Goal: Task Accomplishment & Management: Manage account settings

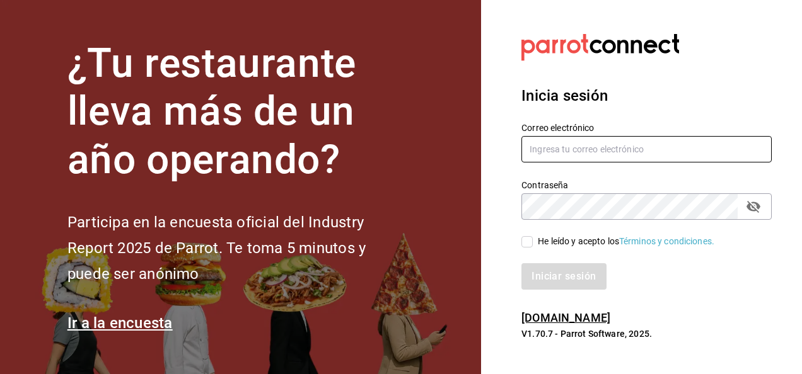
type input "[EMAIL_ADDRESS][DOMAIN_NAME]"
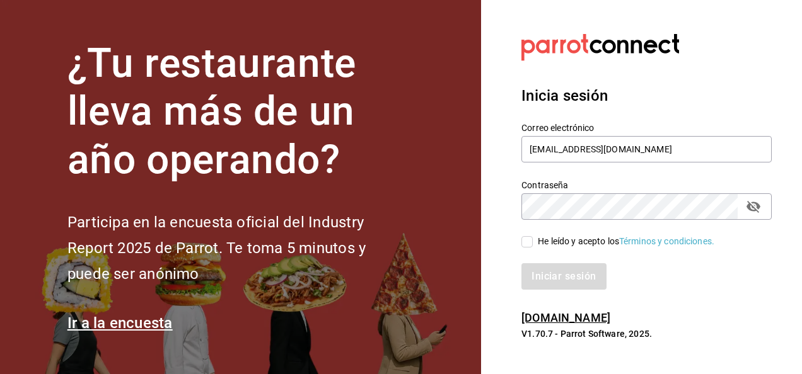
click at [527, 243] on input "He leído y acepto los Términos y condiciones." at bounding box center [526, 241] width 11 height 11
checkbox input "true"
click at [571, 275] on button "Iniciar sesión" at bounding box center [564, 277] width 86 height 26
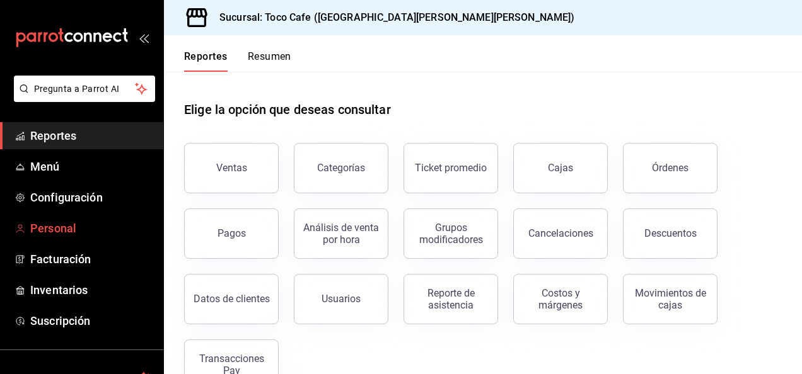
click at [84, 228] on span "Personal" at bounding box center [91, 228] width 123 height 17
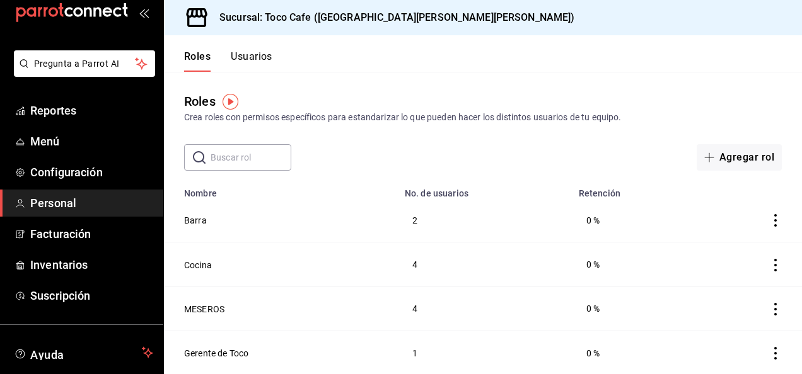
scroll to position [50, 0]
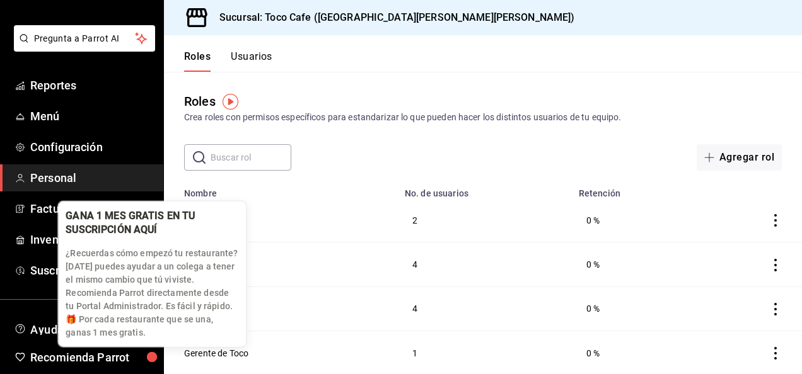
click at [157, 362] on div "button" at bounding box center [152, 357] width 10 height 10
click at [161, 367] on body "Pregunta a Parrot AI Reportes Menú Configuración Personal Facturación Inventari…" at bounding box center [401, 187] width 802 height 374
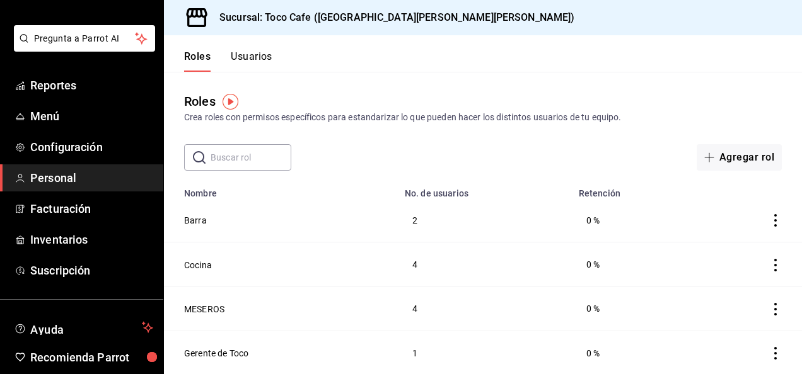
click at [78, 177] on span "Personal" at bounding box center [91, 178] width 123 height 17
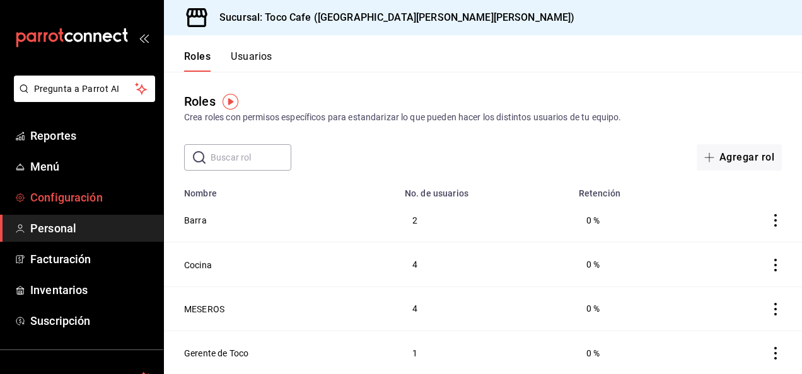
click at [77, 201] on span "Configuración" at bounding box center [91, 197] width 123 height 17
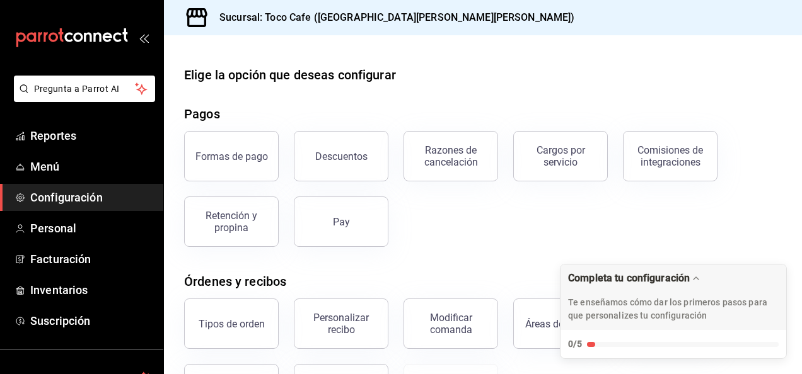
click at [763, 346] on div "Expand Checklist" at bounding box center [683, 344] width 192 height 5
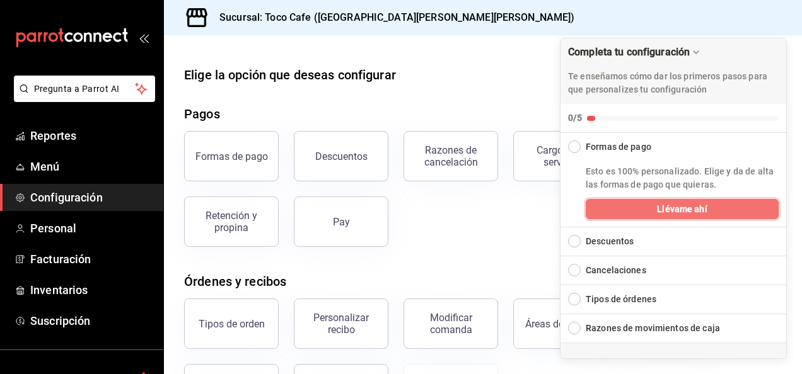
click at [715, 207] on button "Llévame ahí" at bounding box center [682, 209] width 193 height 20
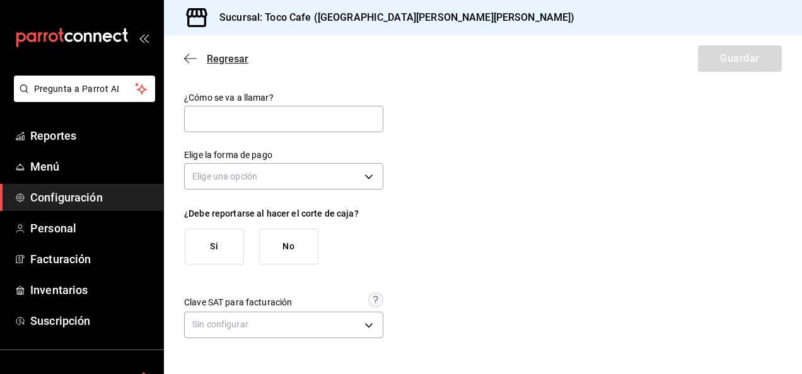
click at [185, 55] on icon "button" at bounding box center [190, 58] width 13 height 11
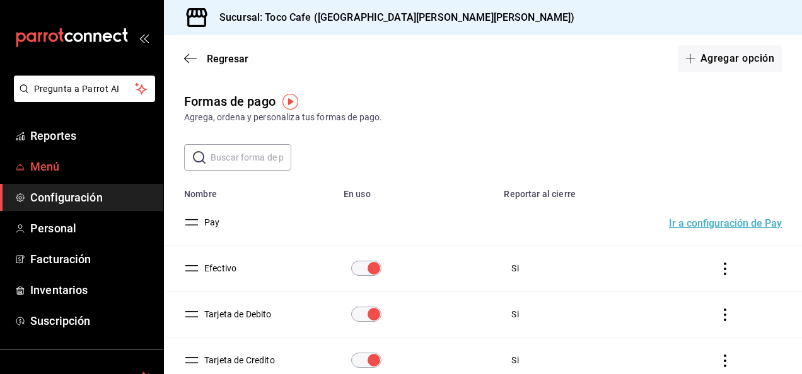
click at [67, 171] on span "Menú" at bounding box center [91, 166] width 123 height 17
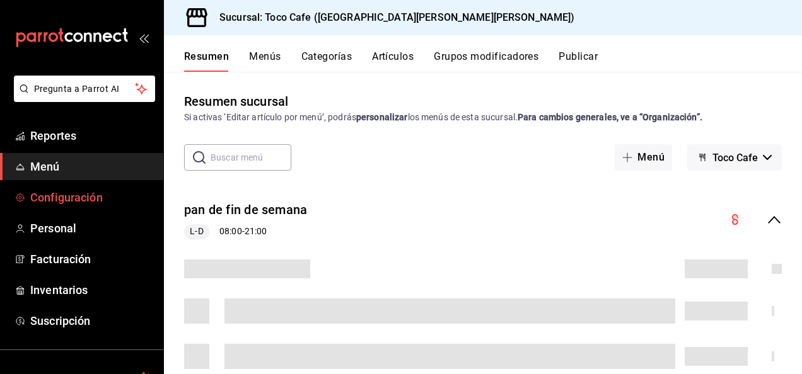
click at [67, 200] on span "Configuración" at bounding box center [91, 197] width 123 height 17
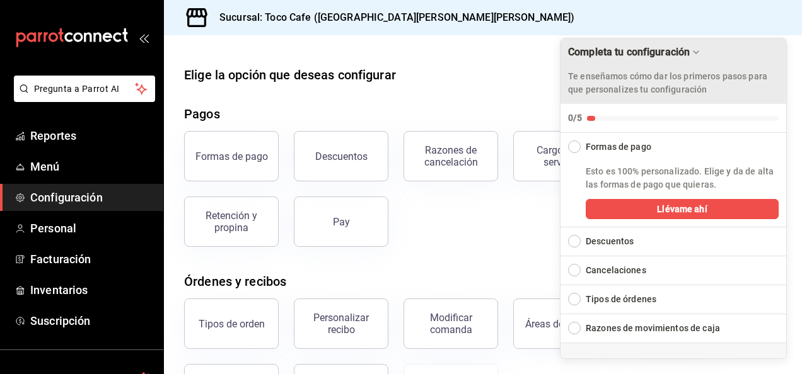
click at [694, 52] on icon "Drag to move checklist" at bounding box center [695, 52] width 5 height 3
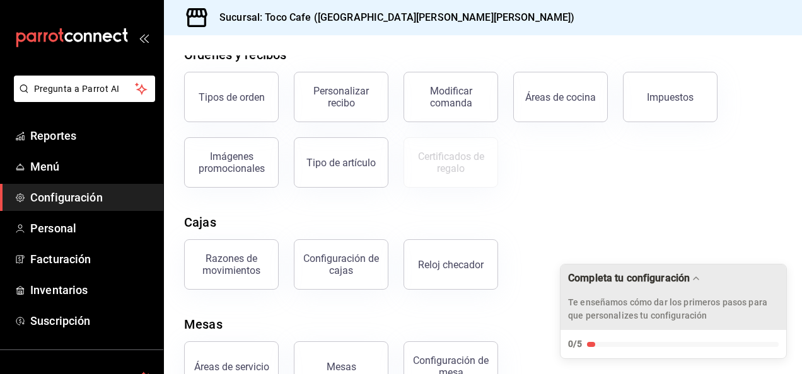
scroll to position [252, 0]
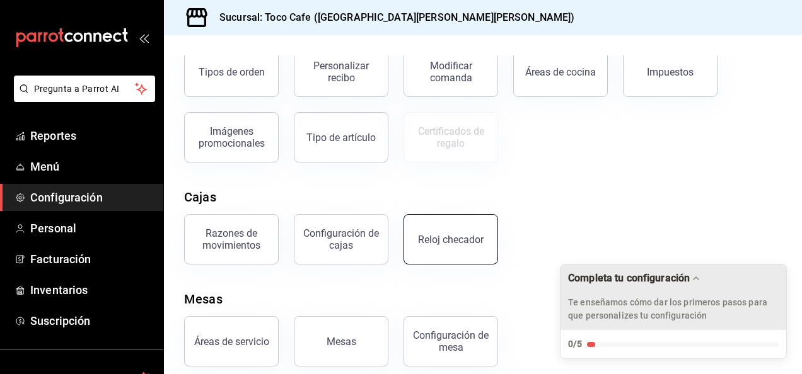
click at [429, 244] on div "Reloj checador" at bounding box center [451, 240] width 66 height 12
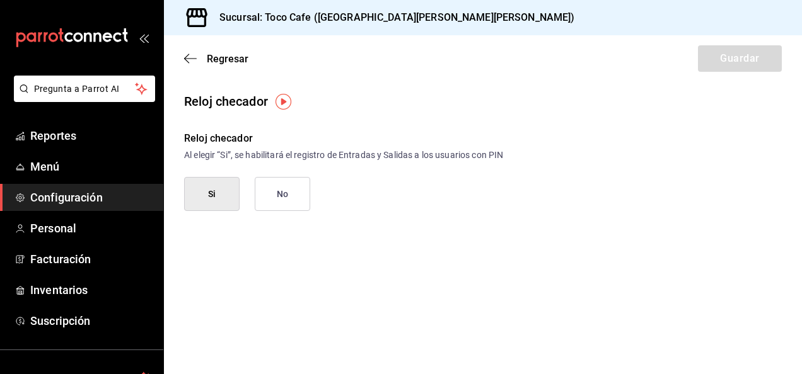
click at [229, 189] on button "Si" at bounding box center [211, 194] width 55 height 34
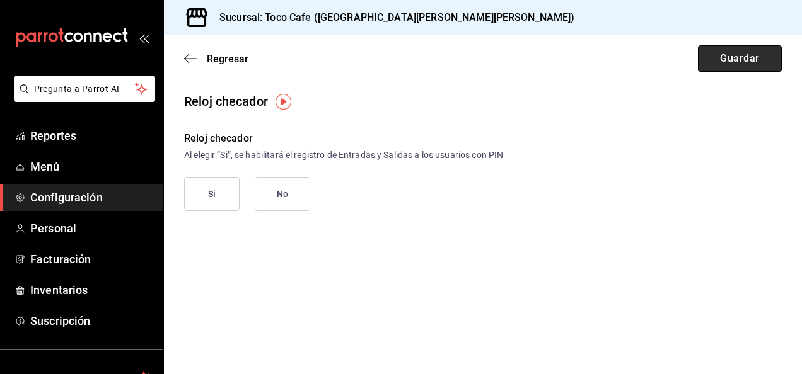
click at [716, 52] on button "Guardar" at bounding box center [740, 58] width 84 height 26
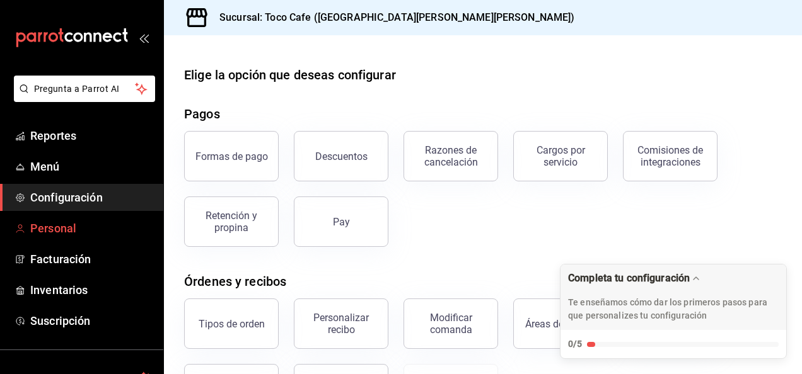
click at [74, 226] on span "Personal" at bounding box center [91, 228] width 123 height 17
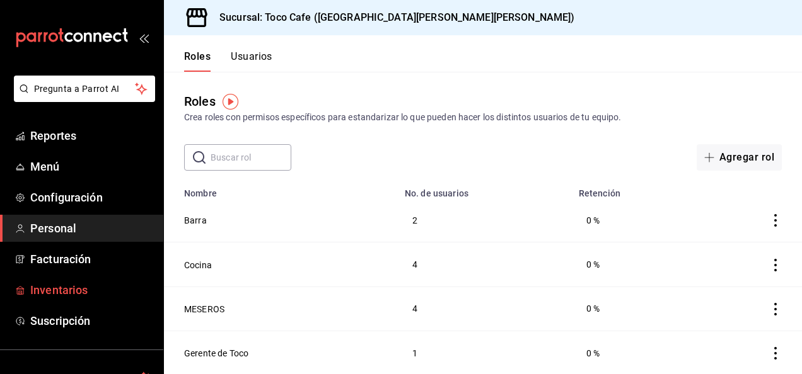
click at [52, 287] on span "Inventarios" at bounding box center [91, 290] width 123 height 17
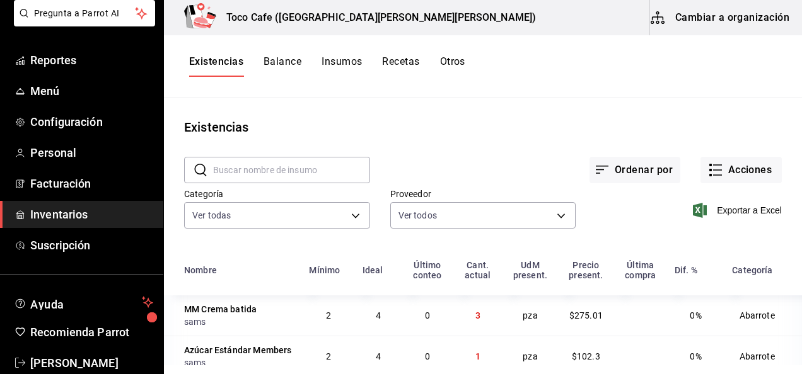
scroll to position [101, 0]
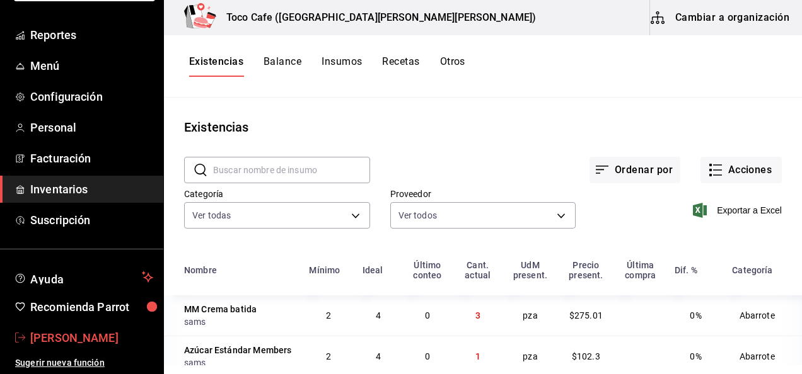
click at [95, 343] on span "[PERSON_NAME]" at bounding box center [91, 338] width 123 height 17
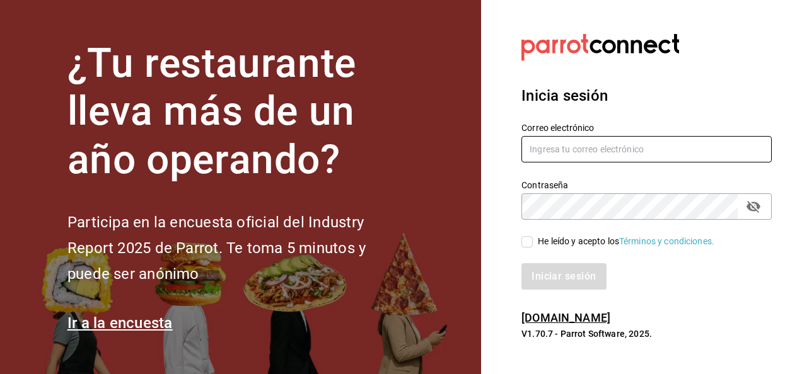
type input "[EMAIL_ADDRESS][DOMAIN_NAME]"
